Goal: Check status

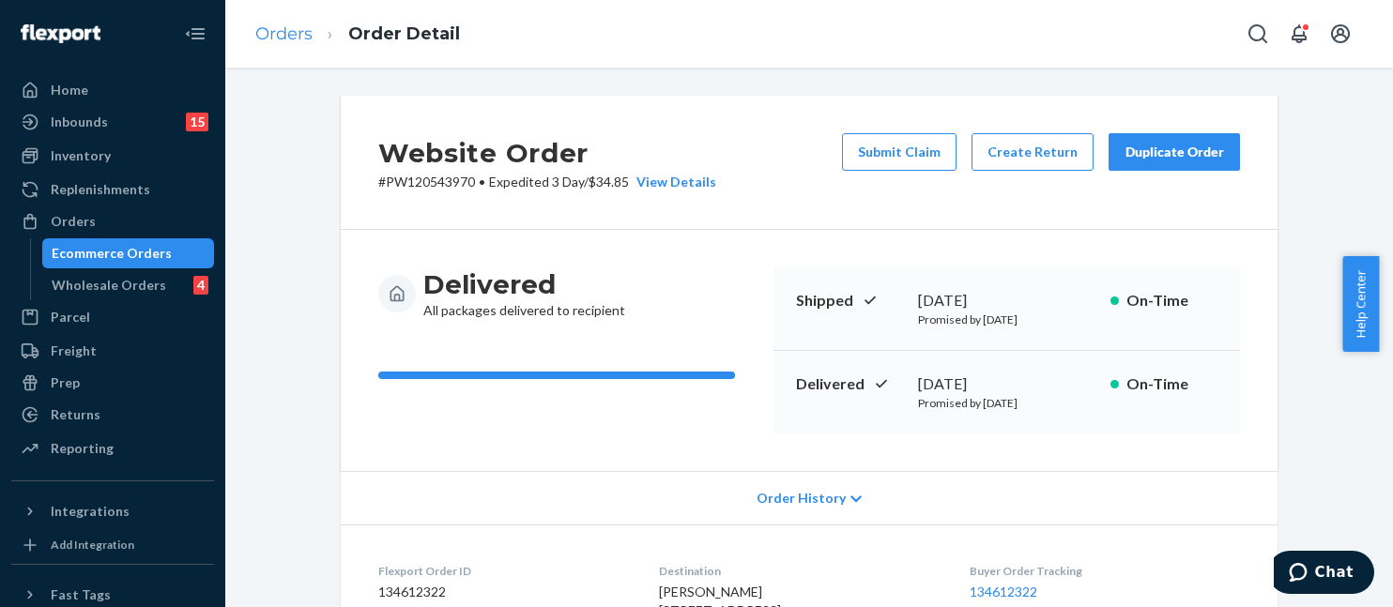
scroll to position [1193, 0]
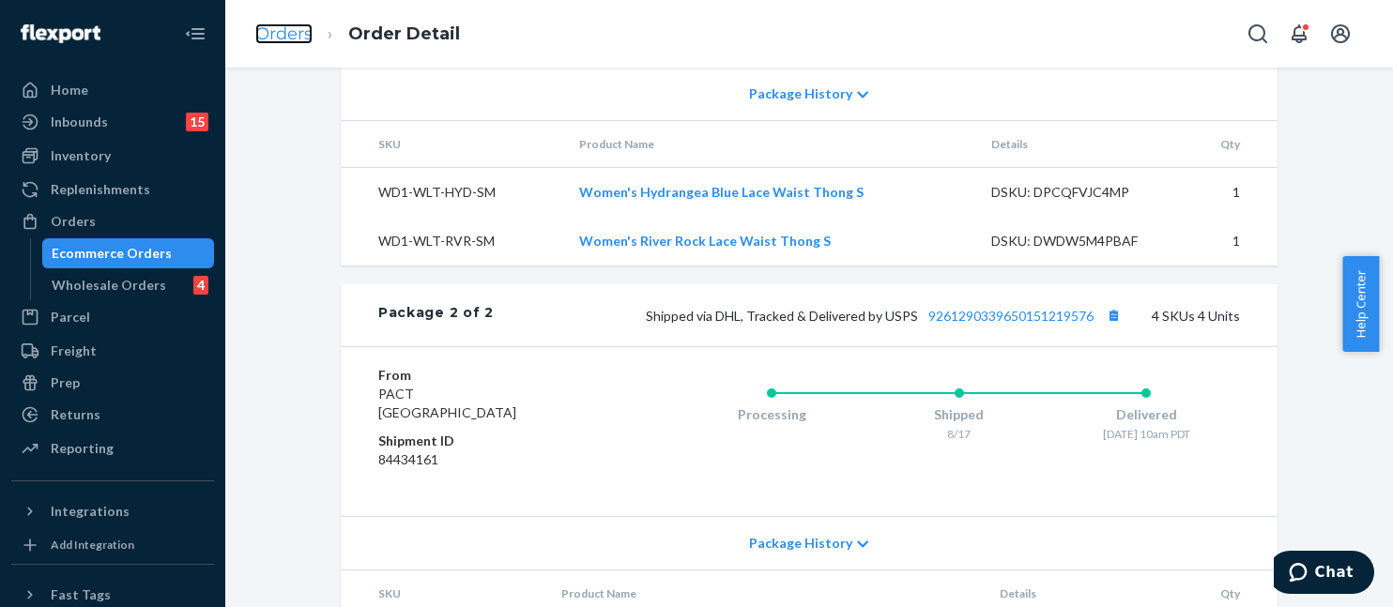
click at [300, 34] on link "Orders" at bounding box center [283, 33] width 57 height 21
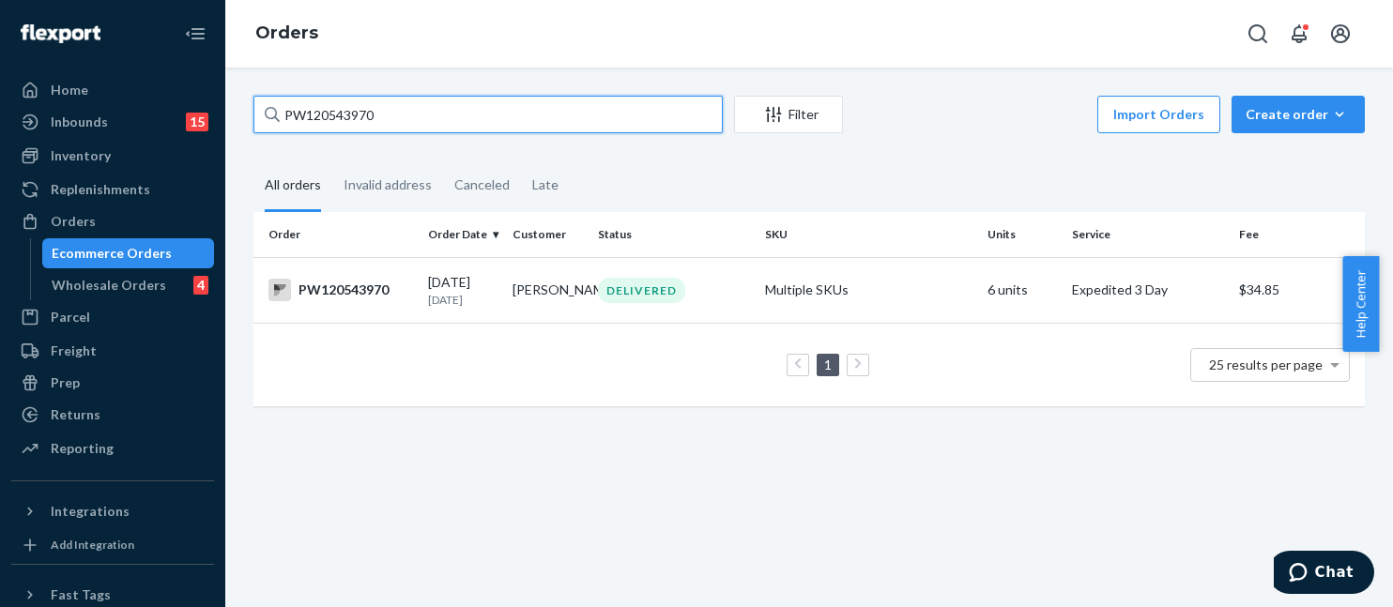
click at [518, 115] on input "PW120543970" at bounding box center [487, 115] width 469 height 38
paste input "452"
type input "PW120543452"
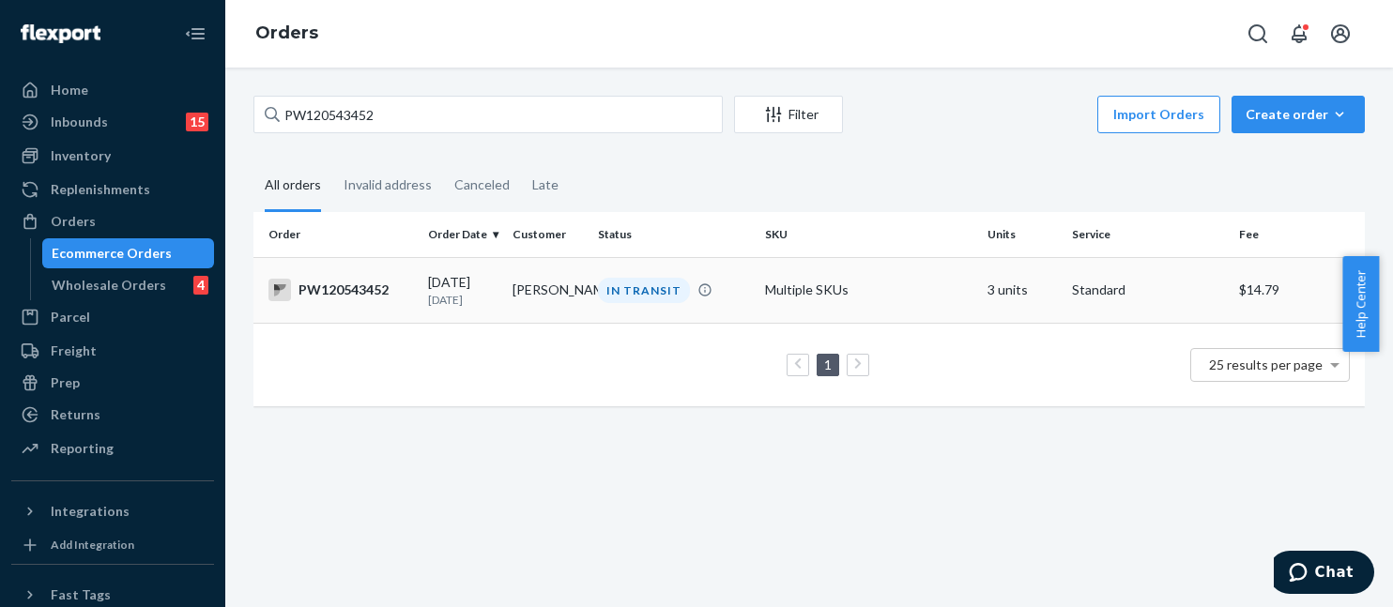
click at [831, 286] on td "Multiple SKUs" at bounding box center [869, 290] width 222 height 66
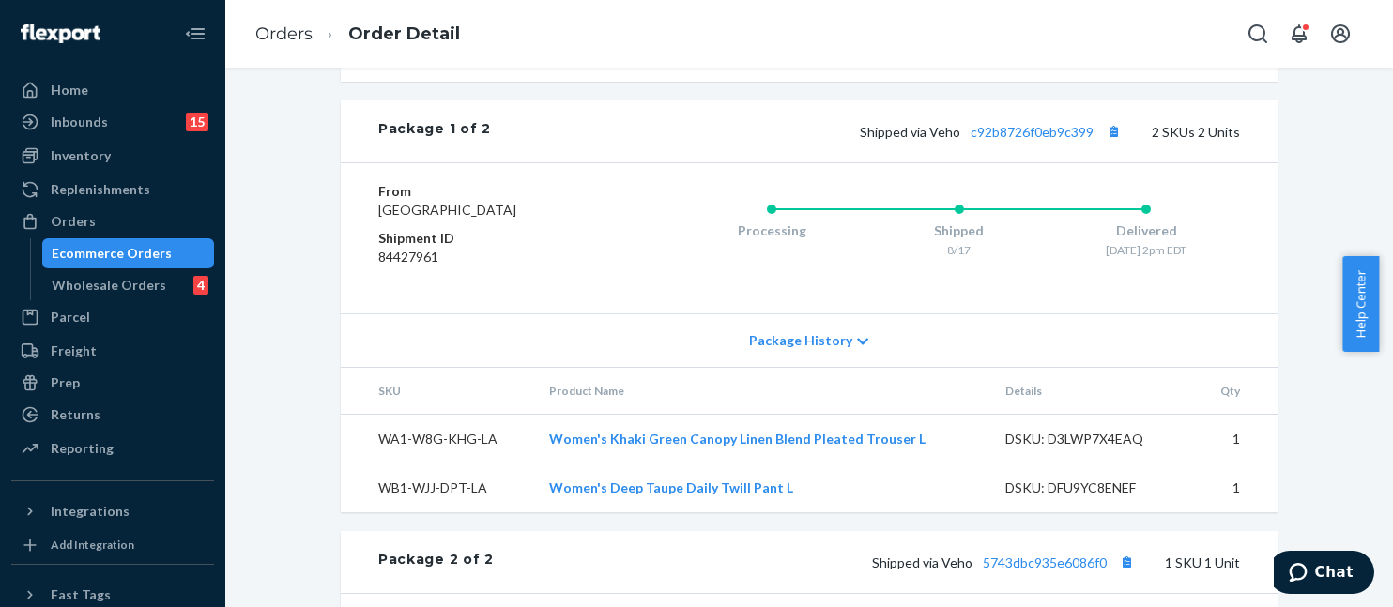
scroll to position [712, 0]
